Goal: Task Accomplishment & Management: Use online tool/utility

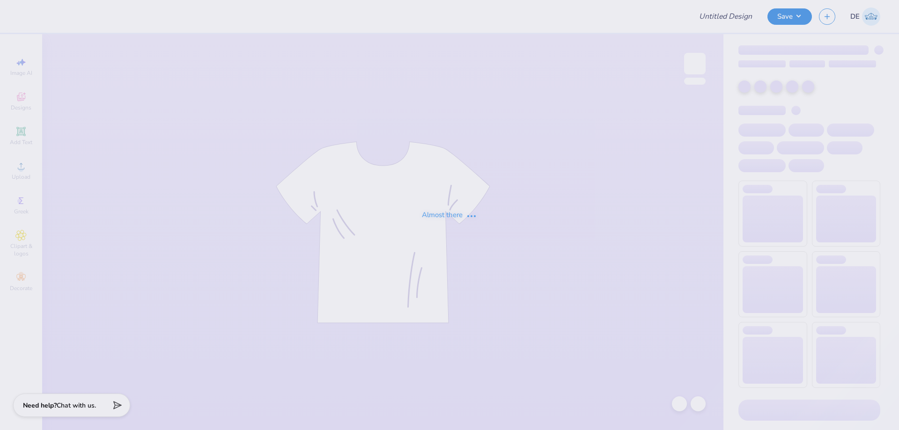
type input "Pepperdine Theater F25"
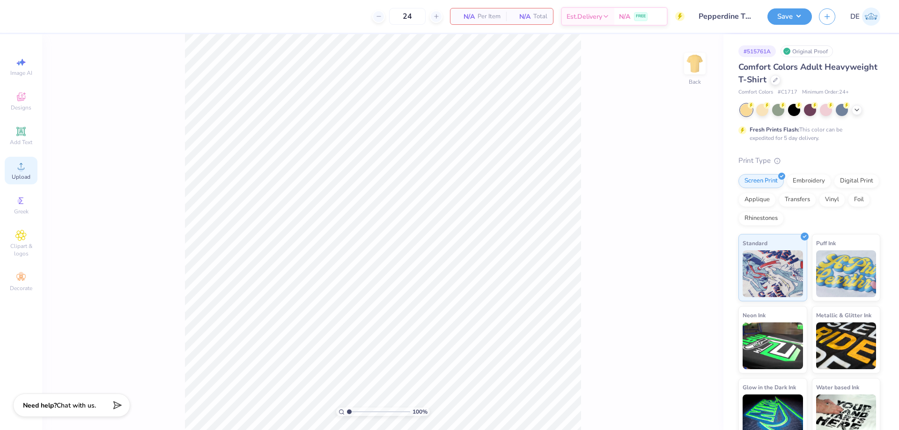
click at [19, 173] on span "Upload" at bounding box center [21, 176] width 19 height 7
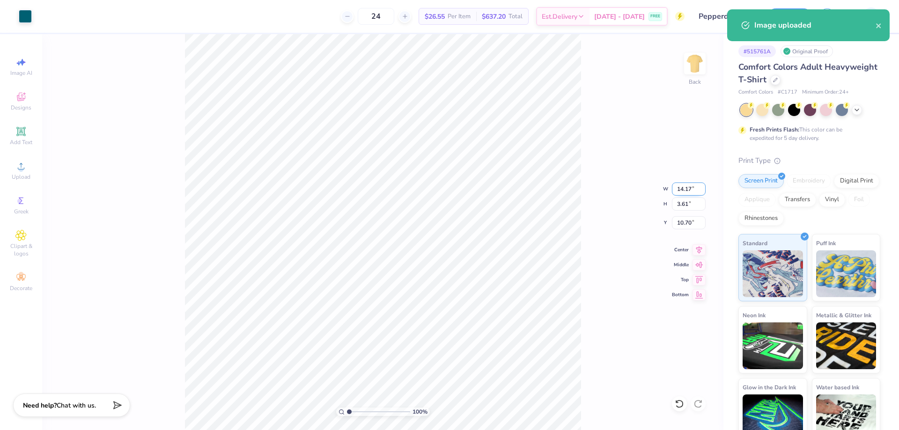
click at [690, 188] on input "14.17" at bounding box center [689, 189] width 34 height 13
type input "12.00"
type input "3.05"
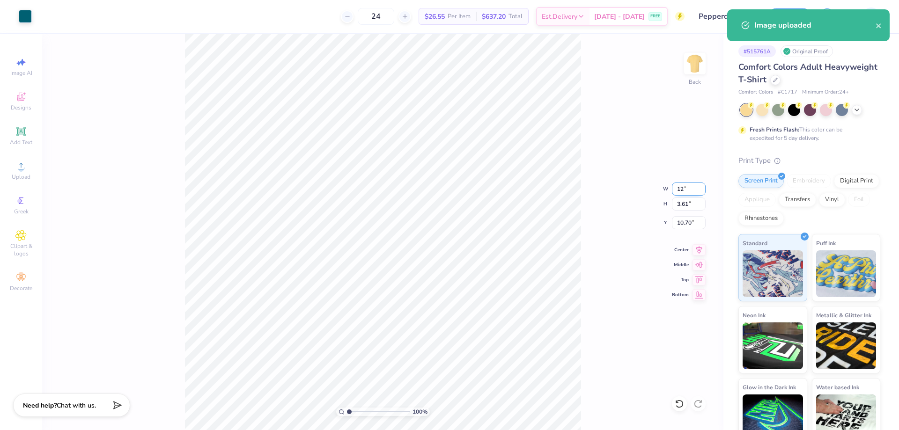
type input "10.97"
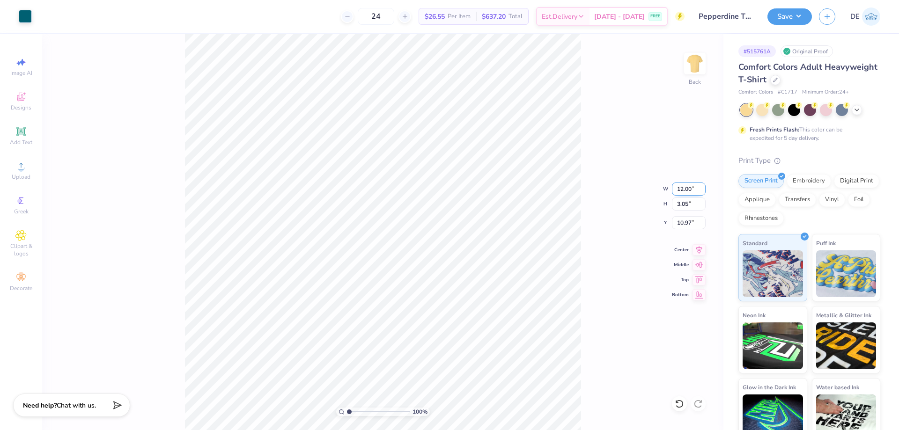
click at [682, 188] on input "12.00" at bounding box center [689, 189] width 34 height 13
type input "11.00"
type input "2.80"
click at [679, 221] on input "11.10" at bounding box center [689, 222] width 34 height 13
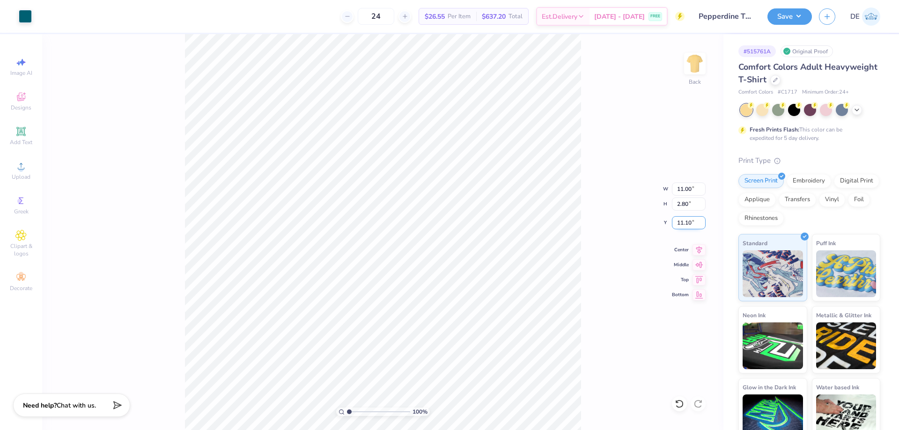
click at [679, 221] on input "11.10" at bounding box center [689, 222] width 34 height 13
type input "3.00"
click at [675, 187] on input "11.00" at bounding box center [689, 189] width 34 height 13
type input "10.00"
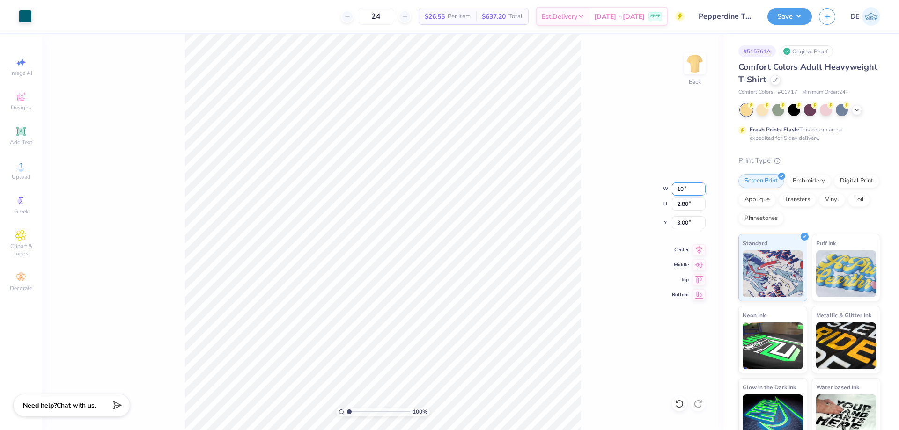
type input "2.54"
click at [686, 223] on input "3.13" at bounding box center [689, 222] width 34 height 13
type input "3.00"
click at [694, 62] on img at bounding box center [694, 63] width 37 height 37
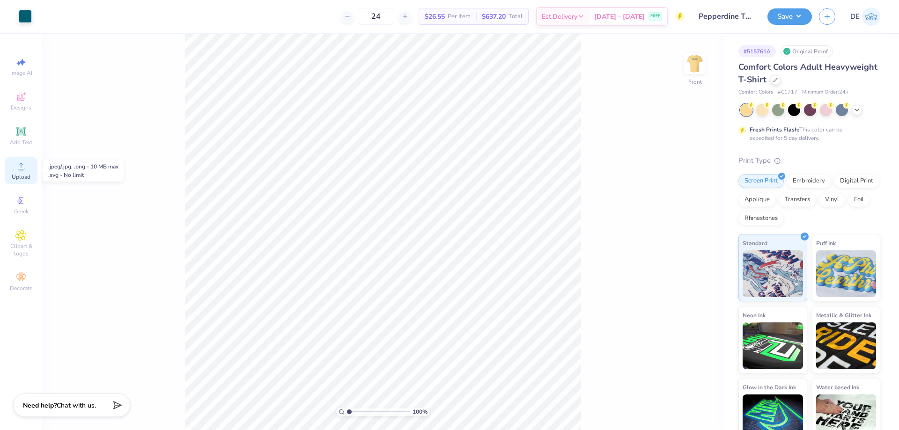
click at [22, 173] on span "Upload" at bounding box center [21, 176] width 19 height 7
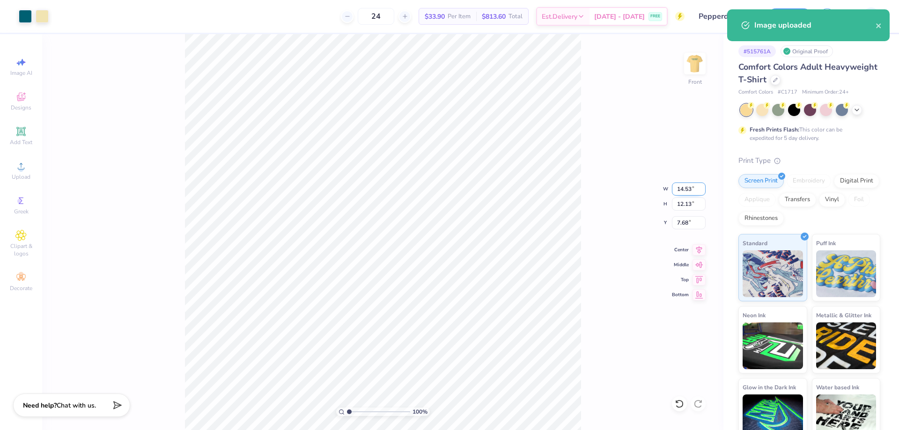
click at [675, 187] on input "14.53" at bounding box center [689, 189] width 34 height 13
type input "12.50"
type input "10.44"
click at [682, 221] on input "8.53" at bounding box center [689, 222] width 34 height 13
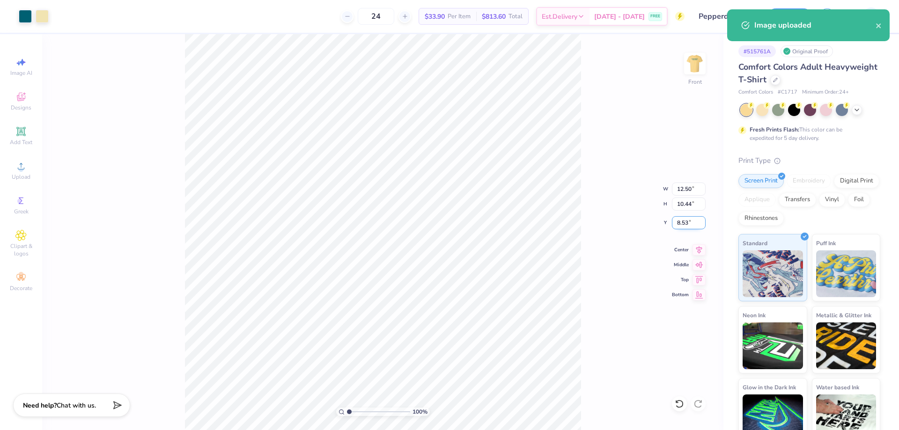
click at [682, 221] on input "8.53" at bounding box center [689, 222] width 34 height 13
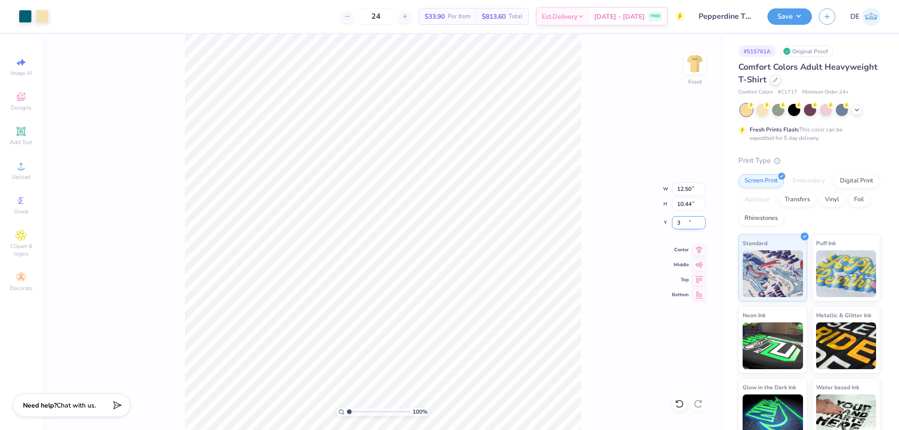
type input "3.00"
click at [591, 224] on div "100 % Front W 12.50 12.50 " H 10.44 10.44 " Y 3.00 3.00 " Center Middle Top Bot…" at bounding box center [382, 232] width 681 height 396
click at [683, 190] on input "12.50" at bounding box center [689, 189] width 34 height 13
click at [682, 188] on input "12.50" at bounding box center [689, 189] width 34 height 13
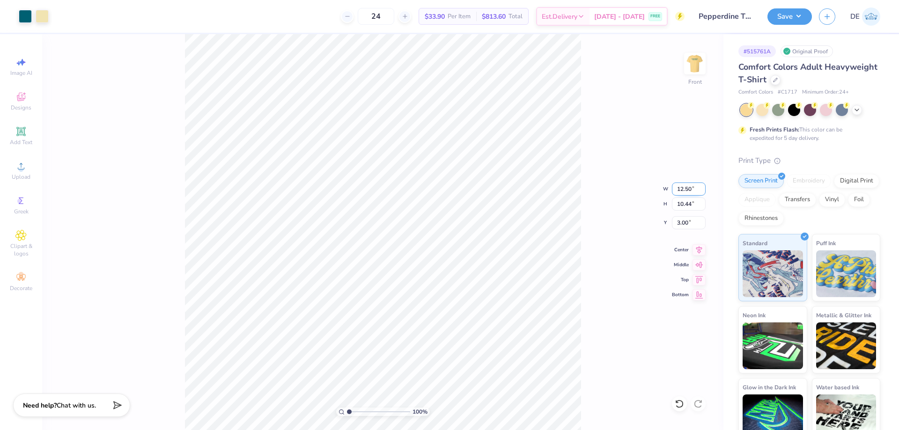
click at [682, 188] on input "12.50" at bounding box center [689, 189] width 34 height 13
type input "12.00"
type input "10.02"
click at [686, 221] on input "3.21" at bounding box center [689, 222] width 34 height 13
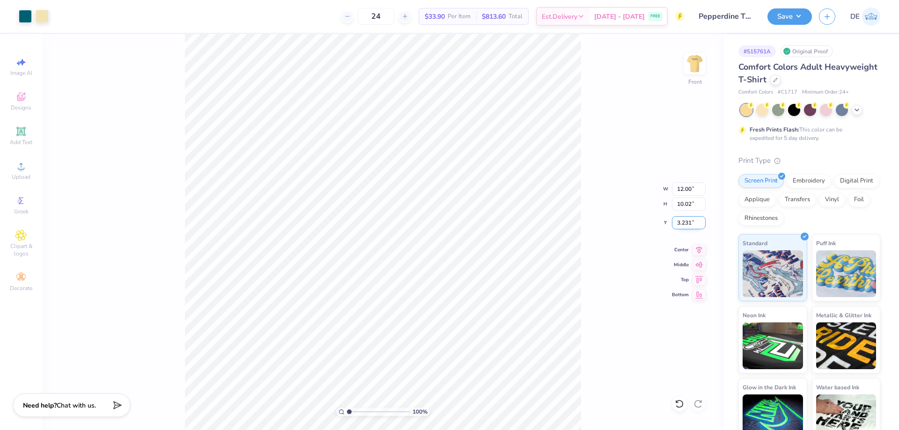
click at [686, 221] on input "3.231" at bounding box center [689, 222] width 34 height 13
type input "3.00"
drag, startPoint x: 607, startPoint y: 198, endPoint x: 599, endPoint y: 202, distance: 8.8
click at [603, 200] on div "100 % Front W 12.00 12.00 " H 10.02 10.02 " Y 3.00 3.00 " Center Middle Top Bot…" at bounding box center [382, 232] width 681 height 396
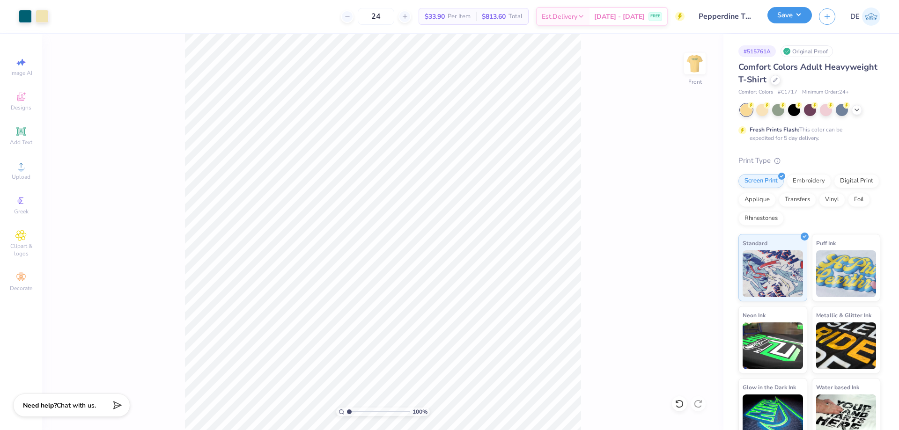
click at [773, 18] on button "Save" at bounding box center [789, 15] width 44 height 16
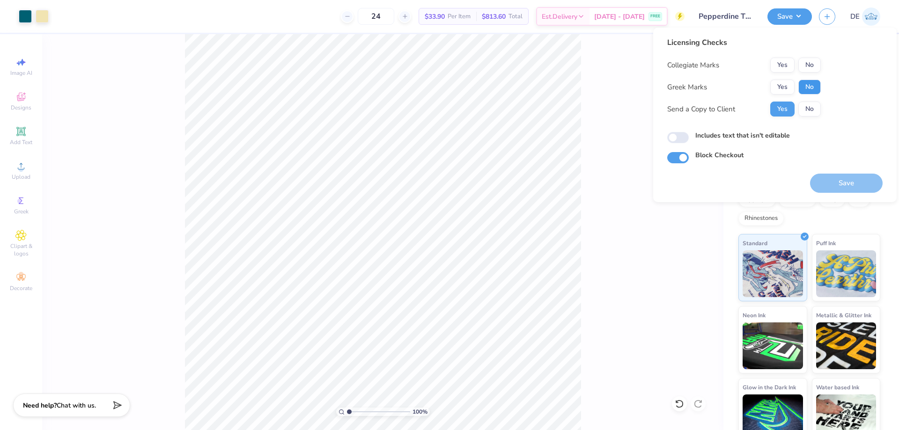
click at [805, 86] on button "No" at bounding box center [809, 87] width 22 height 15
click at [778, 66] on button "Yes" at bounding box center [782, 65] width 24 height 15
click at [834, 177] on button "Save" at bounding box center [846, 183] width 73 height 19
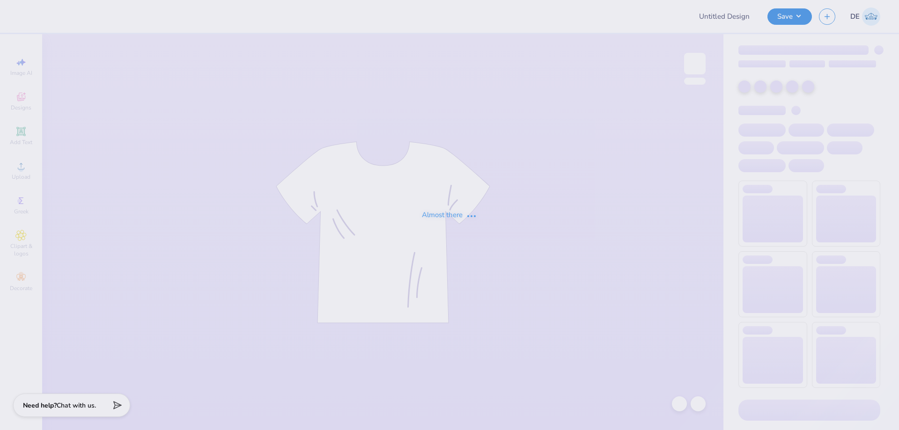
type input "Pepperdine Theater F25"
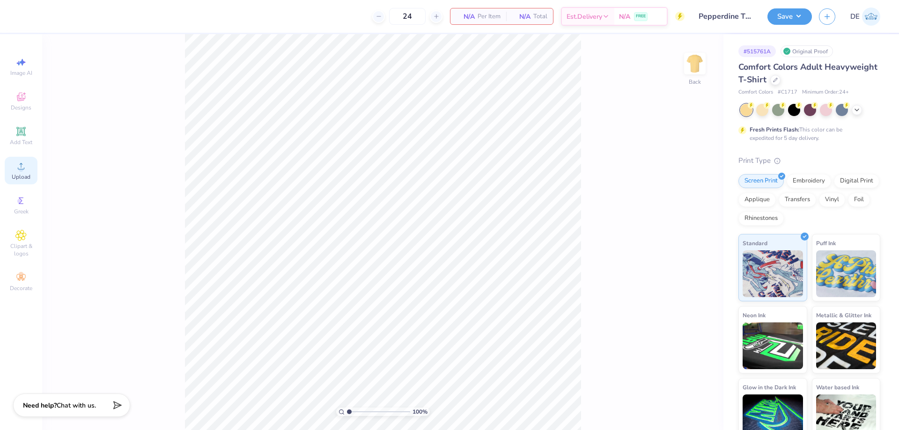
click at [22, 166] on icon at bounding box center [20, 166] width 11 height 11
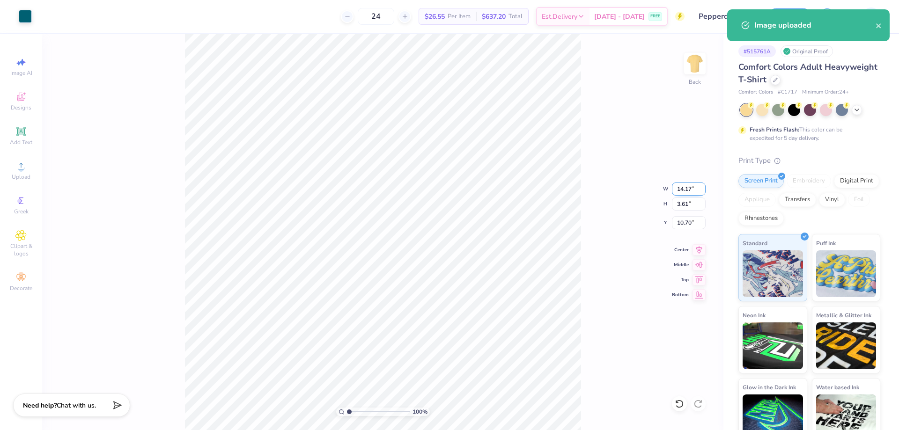
click at [686, 184] on input "14.17" at bounding box center [689, 189] width 34 height 13
type input "10.00"
type input "2.54"
click at [679, 225] on input "11.23" at bounding box center [689, 222] width 34 height 13
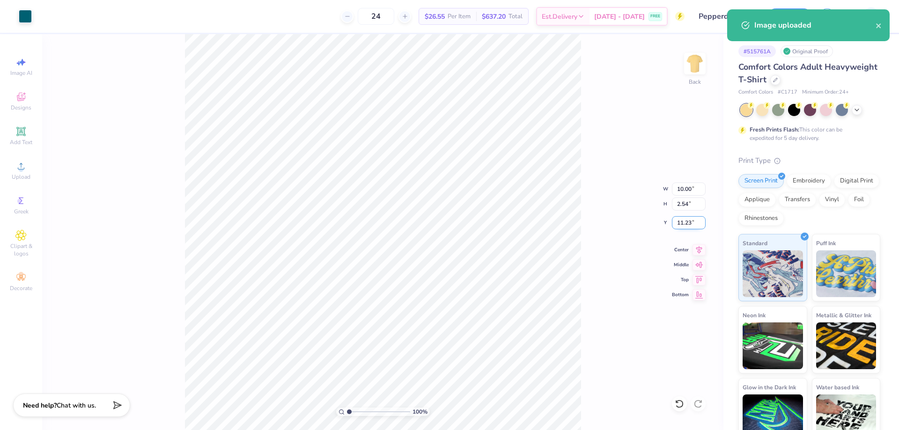
click at [679, 225] on input "11.23" at bounding box center [689, 222] width 34 height 13
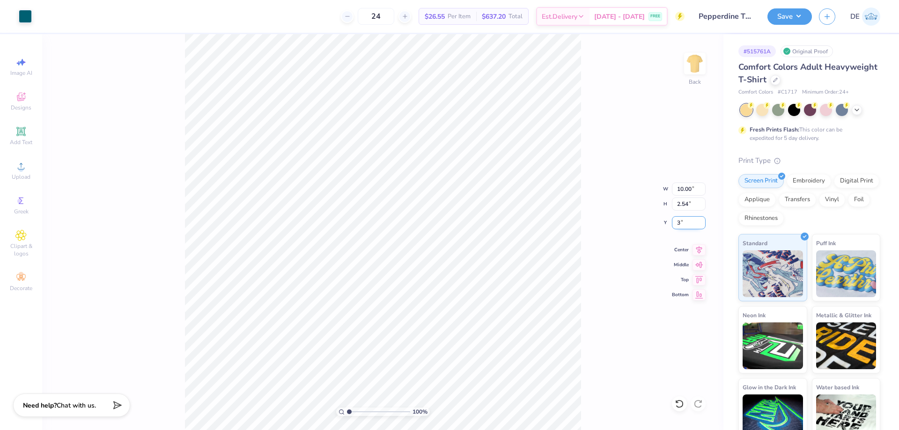
type input "3.00"
click at [696, 66] on img at bounding box center [694, 63] width 37 height 37
click at [18, 163] on icon at bounding box center [20, 166] width 11 height 11
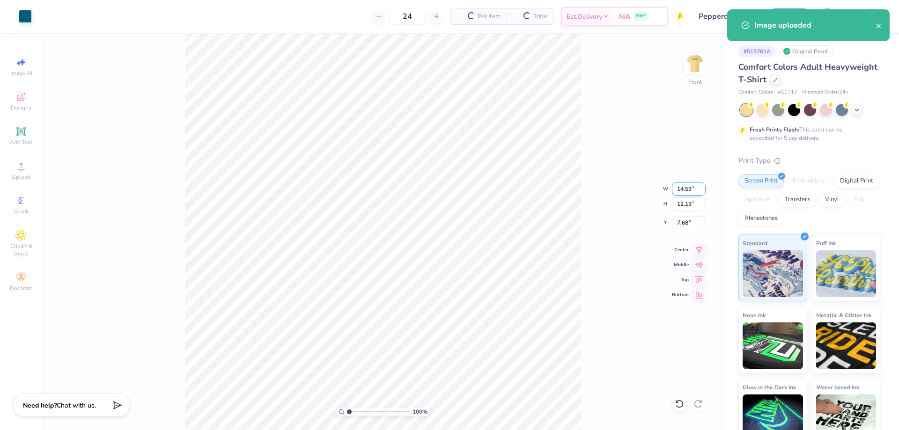
click at [683, 183] on input "14.53" at bounding box center [689, 189] width 34 height 13
type input "12.00"
type input "10.02"
click at [689, 223] on input "8.74" at bounding box center [689, 222] width 34 height 13
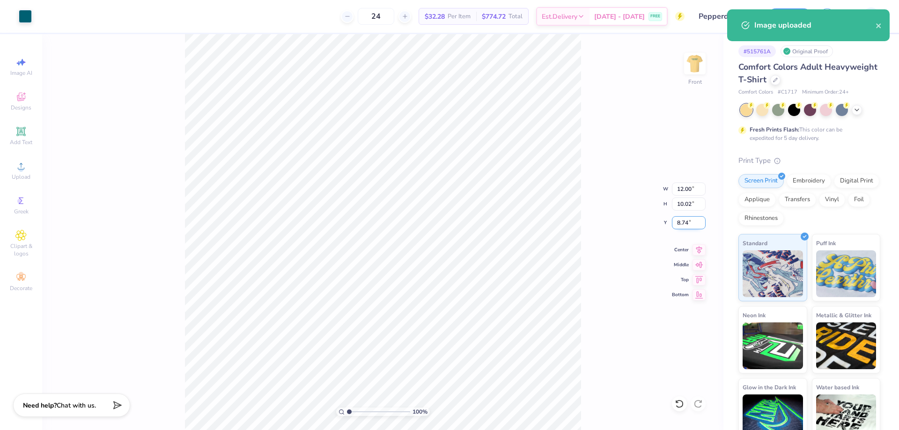
click at [688, 223] on input "8.74" at bounding box center [689, 222] width 34 height 13
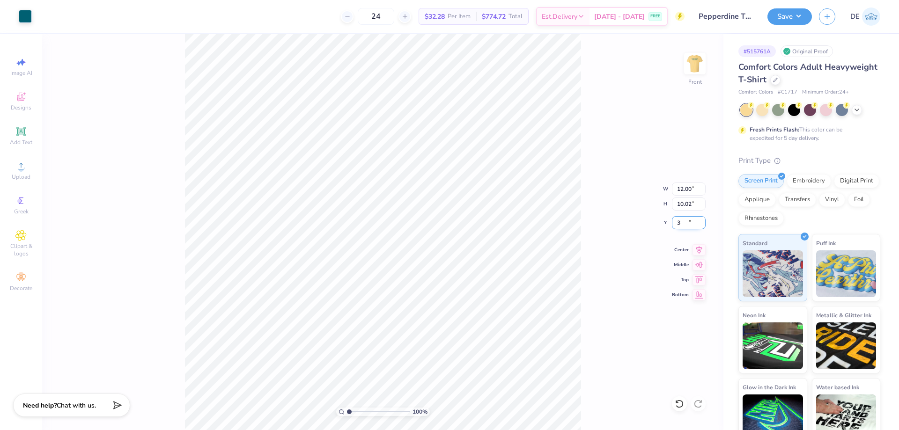
type input "3.00"
click at [594, 165] on div "100 % Front W 12.00 12.00 " H 10.02 10.02 " Y 3.00 3.00 " Center Middle Top Bot…" at bounding box center [382, 232] width 681 height 396
click at [792, 16] on button "Save" at bounding box center [789, 15] width 44 height 16
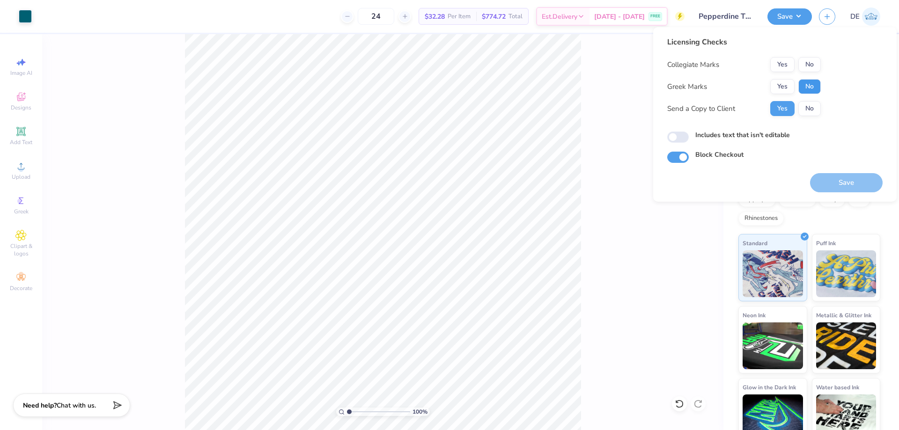
click at [802, 83] on button "No" at bounding box center [809, 86] width 22 height 15
click at [804, 66] on button "No" at bounding box center [809, 64] width 22 height 15
click at [784, 63] on button "Yes" at bounding box center [782, 64] width 24 height 15
click at [838, 175] on button "Save" at bounding box center [846, 182] width 73 height 19
